Goal: Transaction & Acquisition: Purchase product/service

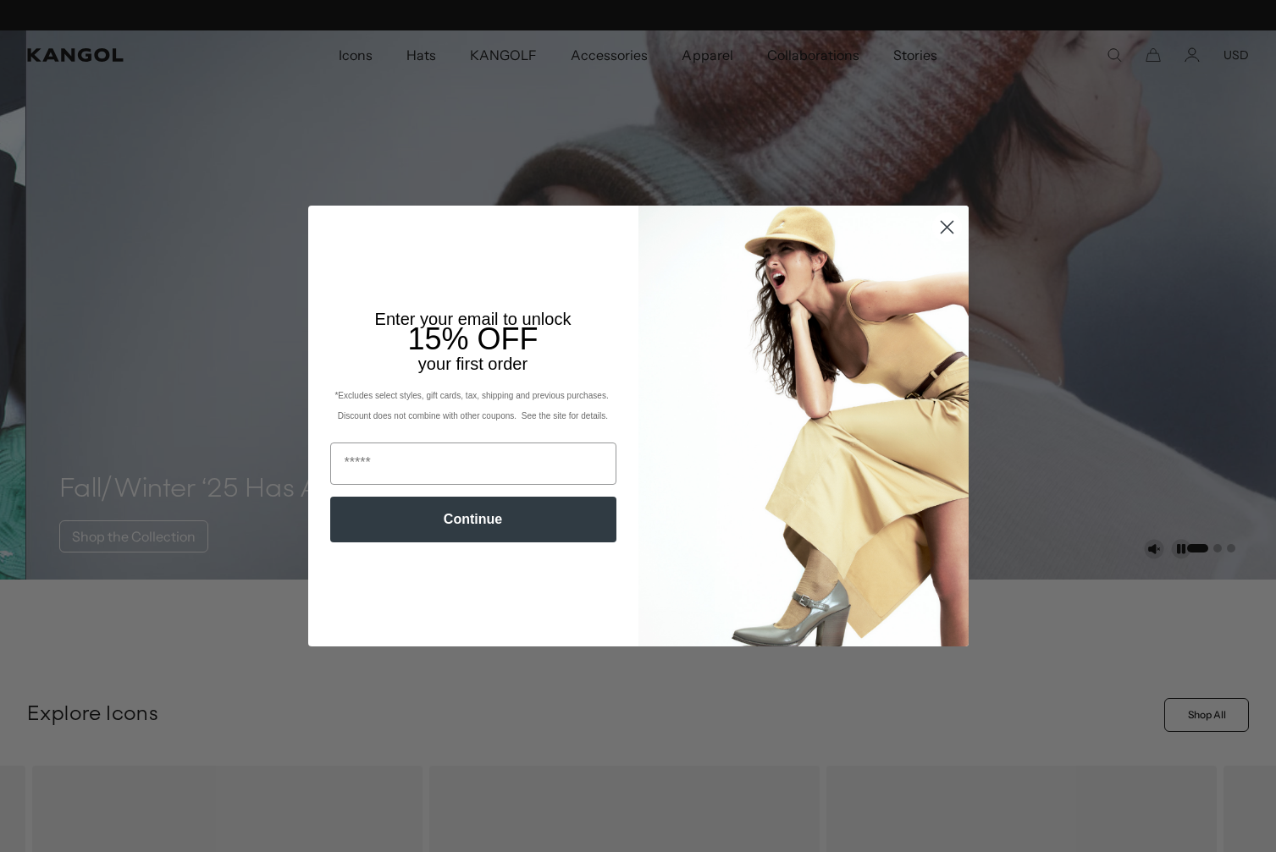
scroll to position [0, 349]
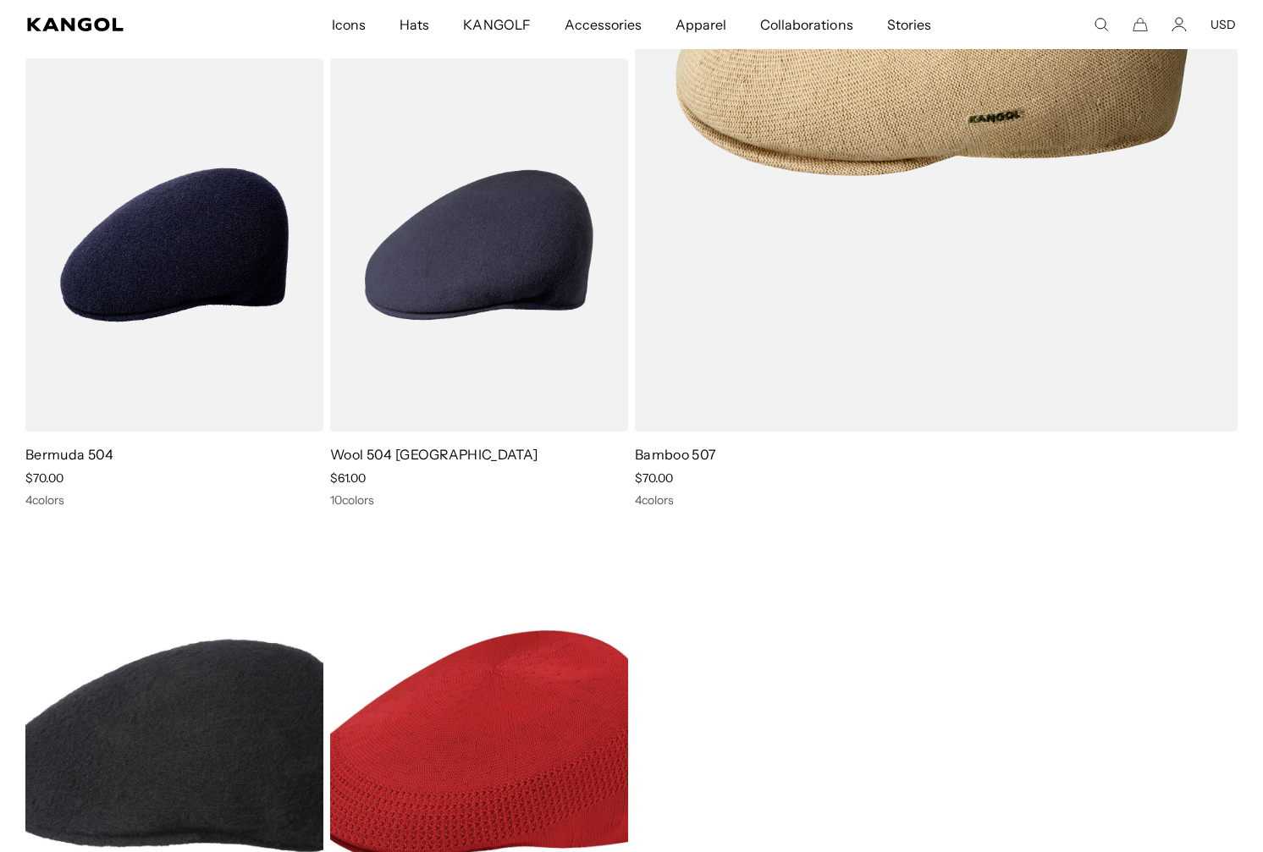
scroll to position [0, 349]
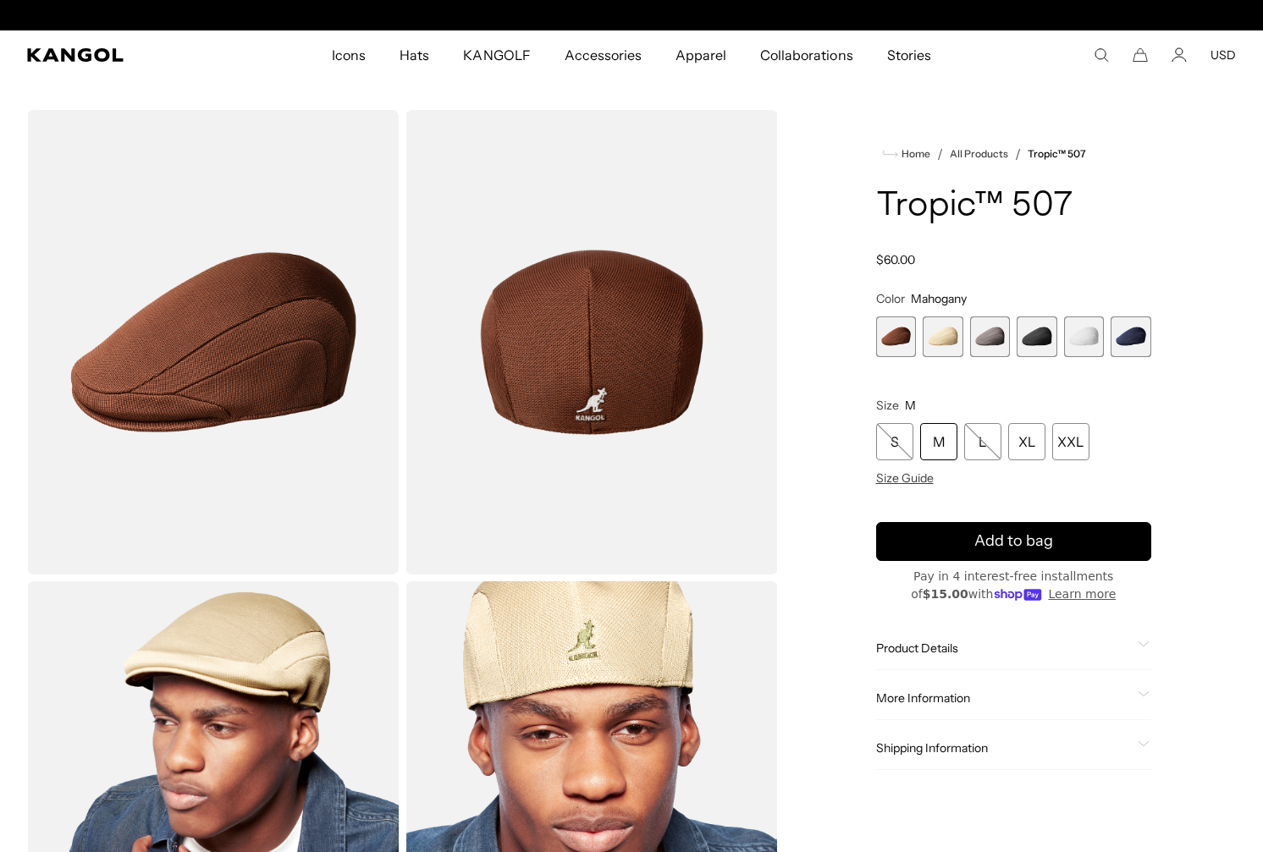
scroll to position [0, 349]
